Goal: Transaction & Acquisition: Purchase product/service

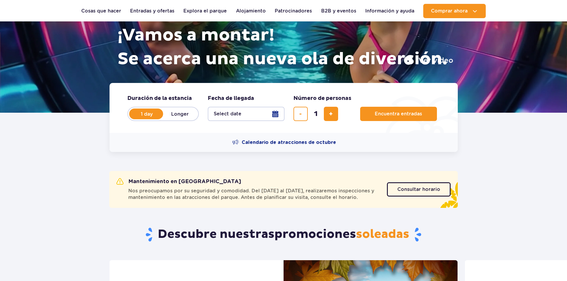
scroll to position [119, 0]
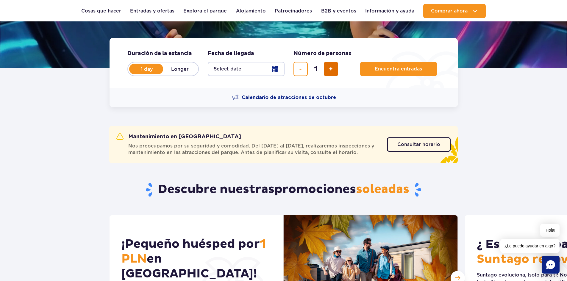
click at [330, 69] on span "add ticket" at bounding box center [331, 69] width 4 height 0
type input "2"
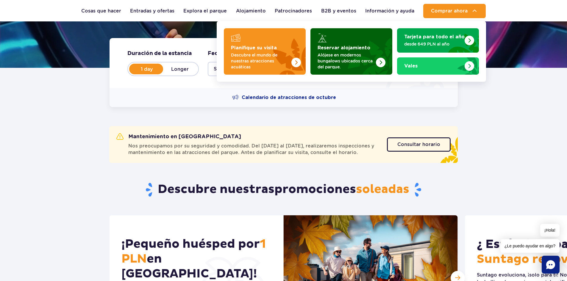
click at [376, 58] on img "Reservar alojamiento" at bounding box center [381, 63] width 10 height 10
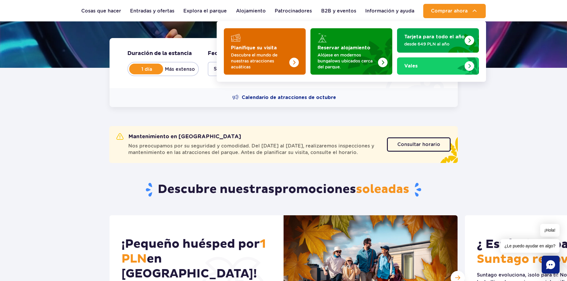
click at [275, 55] on font "Descubre el mundo de nuestras atracciones acuáticas" at bounding box center [254, 61] width 46 height 17
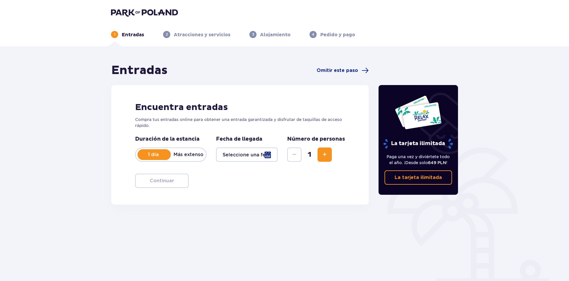
click at [320, 154] on button "Aumentar" at bounding box center [324, 155] width 14 height 14
click at [247, 157] on div at bounding box center [247, 155] width 62 height 14
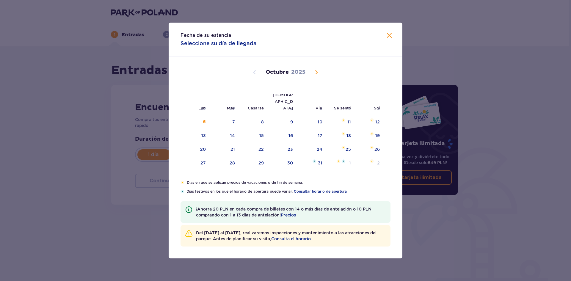
click at [316, 70] on span "Mes próximo" at bounding box center [316, 72] width 7 height 7
click at [344, 148] on img "Sábado 22 de noviembre de 2025" at bounding box center [343, 148] width 4 height 4
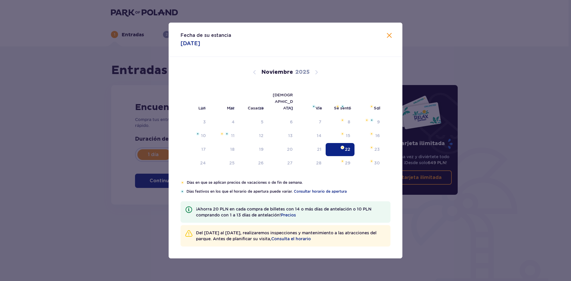
type input "[DATE]"
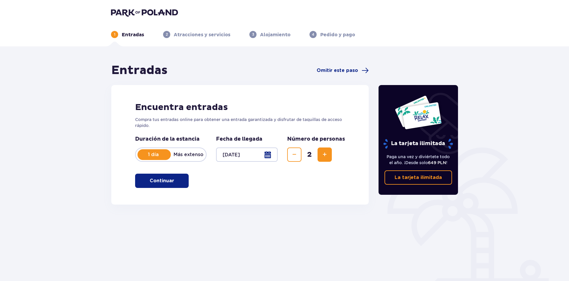
click at [173, 182] on span "button" at bounding box center [175, 180] width 7 height 7
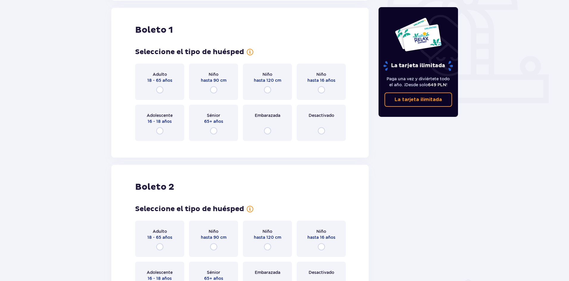
scroll to position [205, 0]
click at [160, 89] on input "radio" at bounding box center [159, 89] width 7 height 7
radio input "true"
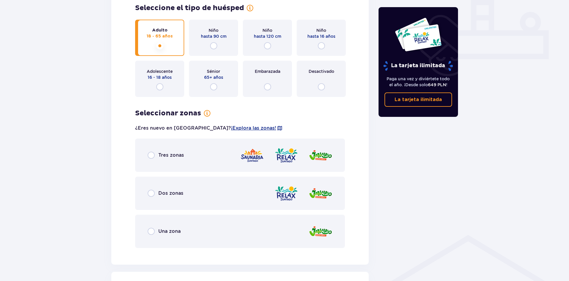
scroll to position [261, 0]
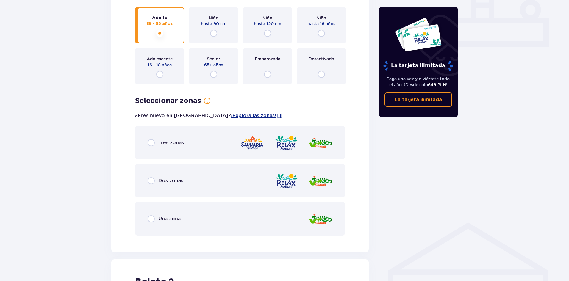
click at [153, 180] on input "radio" at bounding box center [151, 180] width 7 height 7
radio input "true"
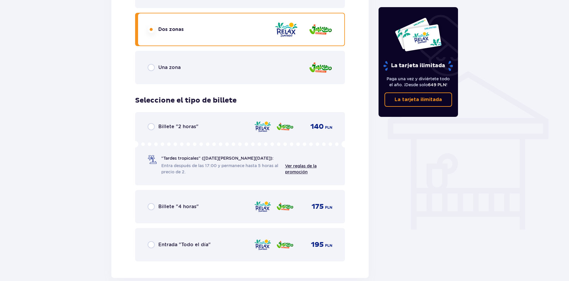
scroll to position [412, 0]
click at [150, 68] on input "radio" at bounding box center [151, 67] width 7 height 7
radio input "true"
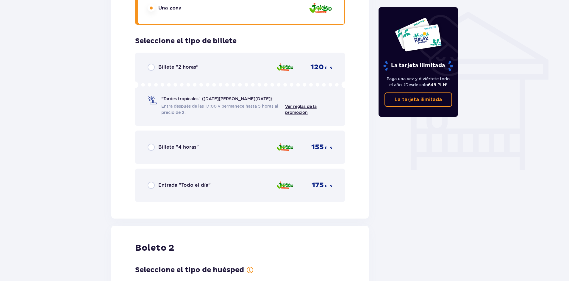
scroll to position [471, 0]
click at [147, 191] on div "Entrada "Todo el día" 175 PLN" at bounding box center [240, 185] width 210 height 33
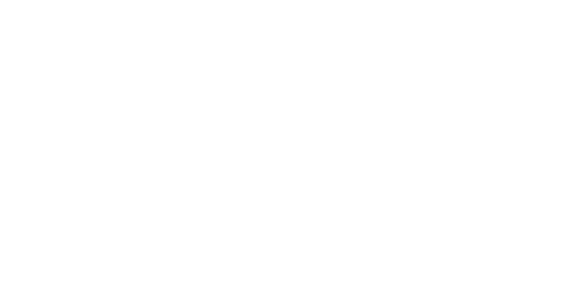
scroll to position [0, 0]
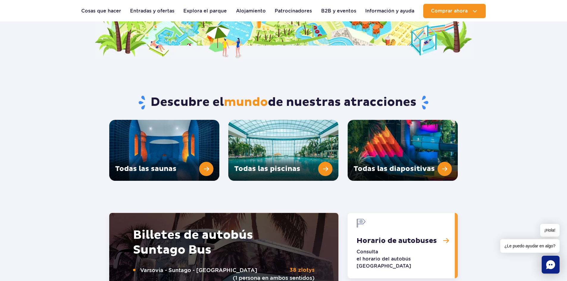
scroll to position [725, 0]
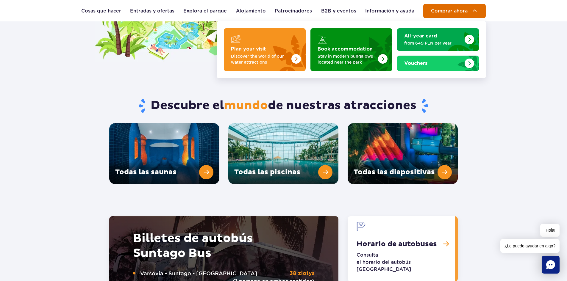
click at [464, 11] on span "Comprar ahora" at bounding box center [449, 10] width 37 height 5
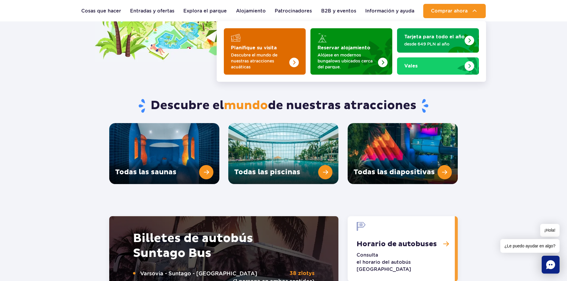
click at [271, 57] on p "Descubre el mundo de nuestras atracciones acuáticas" at bounding box center [260, 61] width 58 height 18
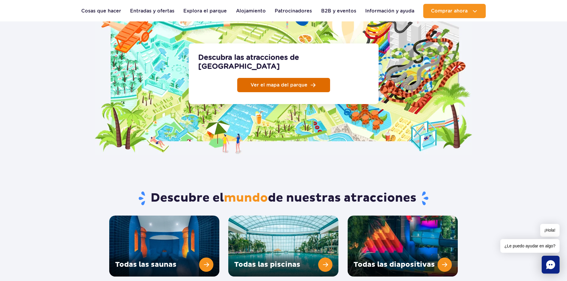
scroll to position [546, 0]
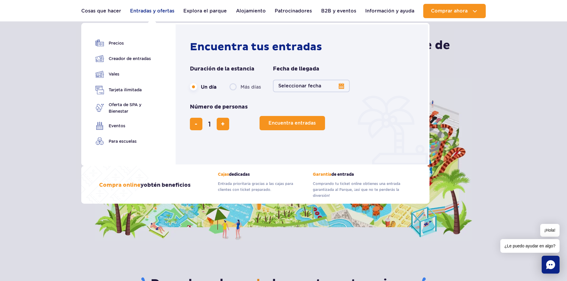
click at [151, 8] on font "Entradas y ofertas" at bounding box center [152, 11] width 44 height 7
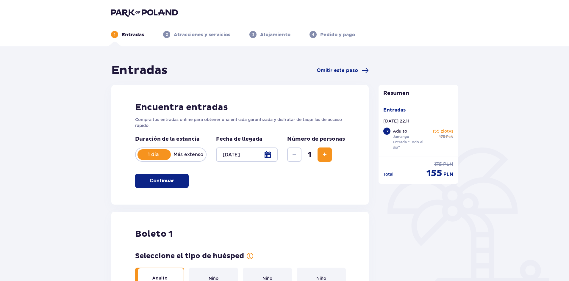
click at [321, 154] on button "Aumentar" at bounding box center [324, 155] width 14 height 14
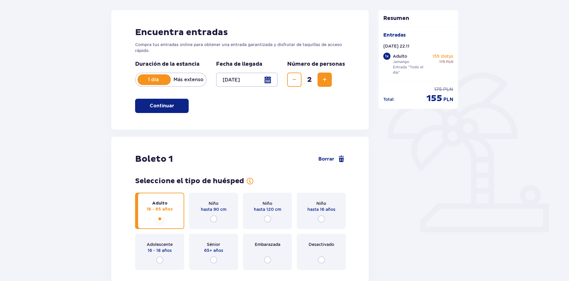
scroll to position [6, 0]
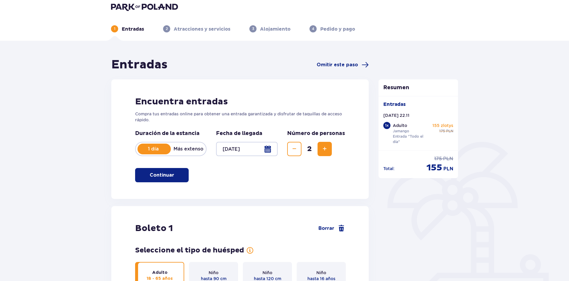
click at [337, 176] on div "Encuentra entradas Compra tus entradas online para obtener una entrada garantiz…" at bounding box center [239, 139] width 257 height 120
click at [158, 175] on font "Continuar" at bounding box center [162, 175] width 24 height 5
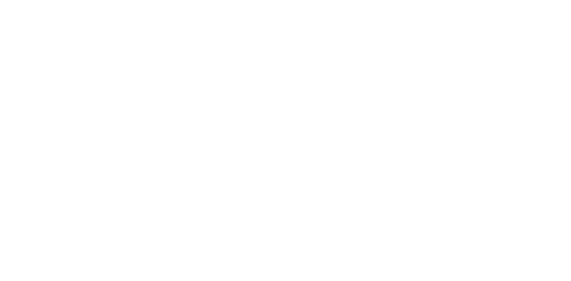
scroll to position [0, 0]
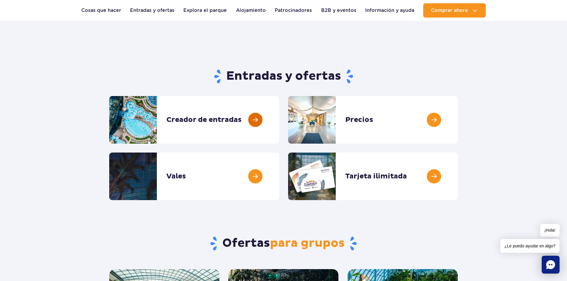
scroll to position [30, 0]
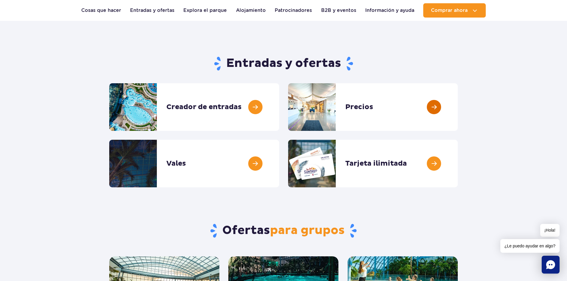
click at [458, 113] on link at bounding box center [458, 107] width 0 height 48
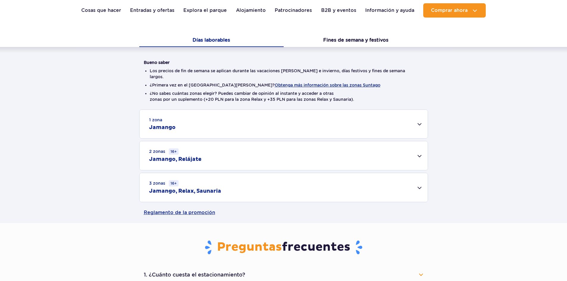
scroll to position [149, 0]
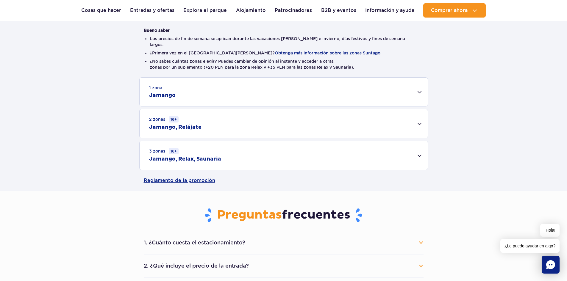
click at [382, 85] on div "1 zona Jamango" at bounding box center [284, 92] width 288 height 29
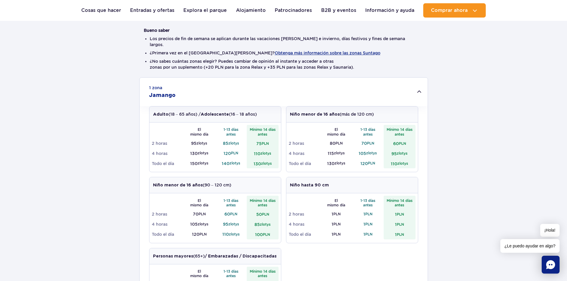
scroll to position [179, 0]
